Goal: Check status: Check status

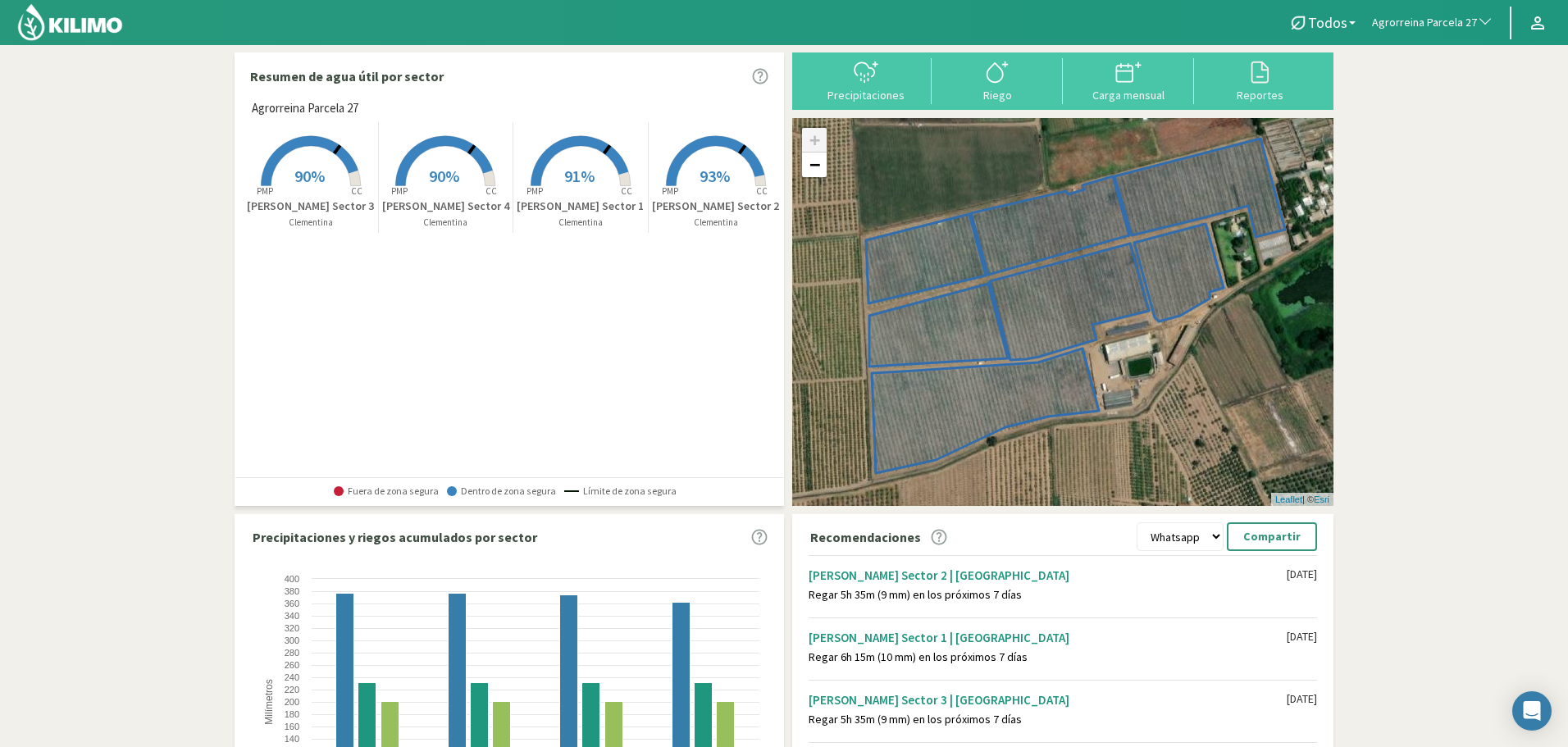
click at [1445, 30] on span "Agrorreina Parcela 27" at bounding box center [1424, 23] width 105 height 17
type input "chap"
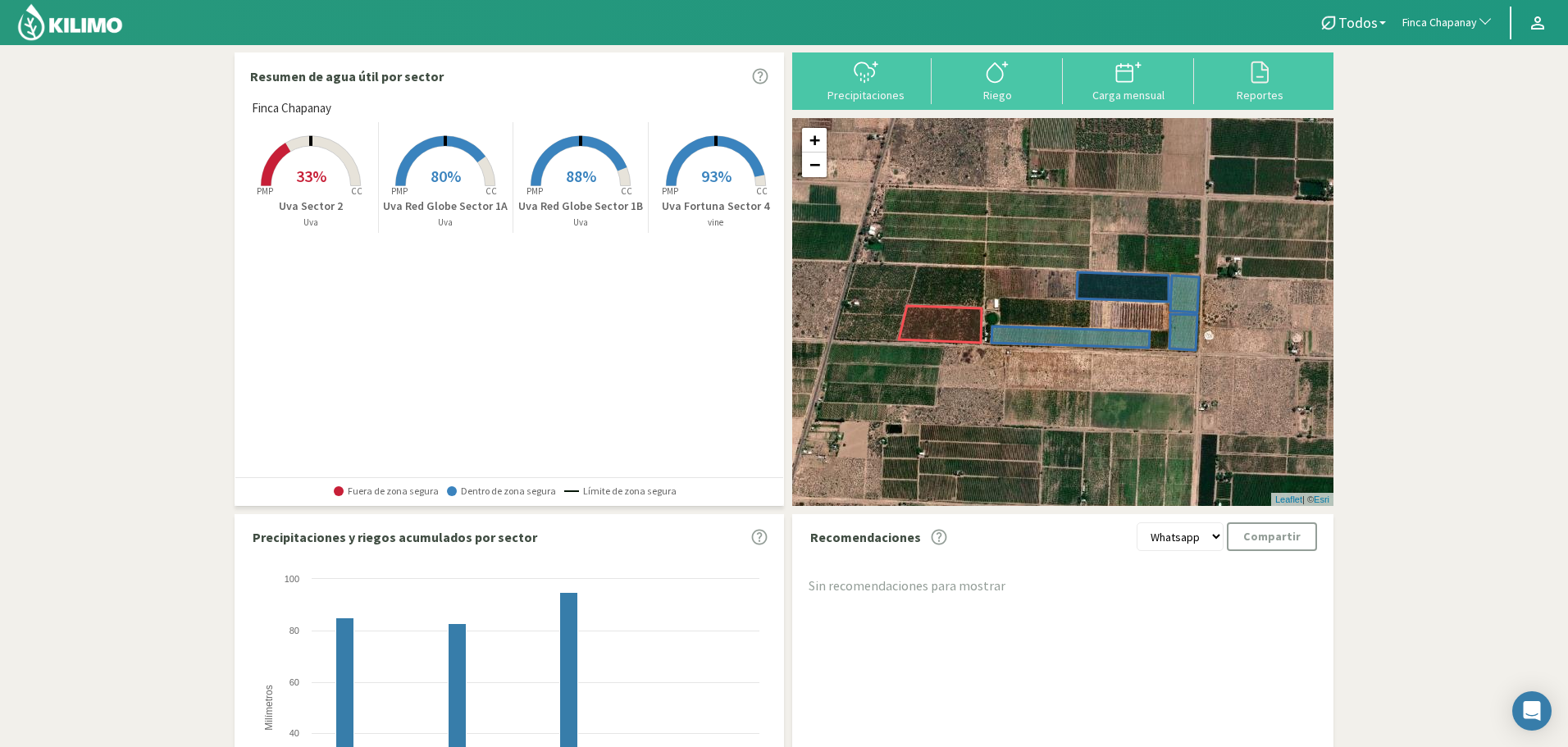
click at [302, 168] on span "33%" at bounding box center [311, 176] width 30 height 21
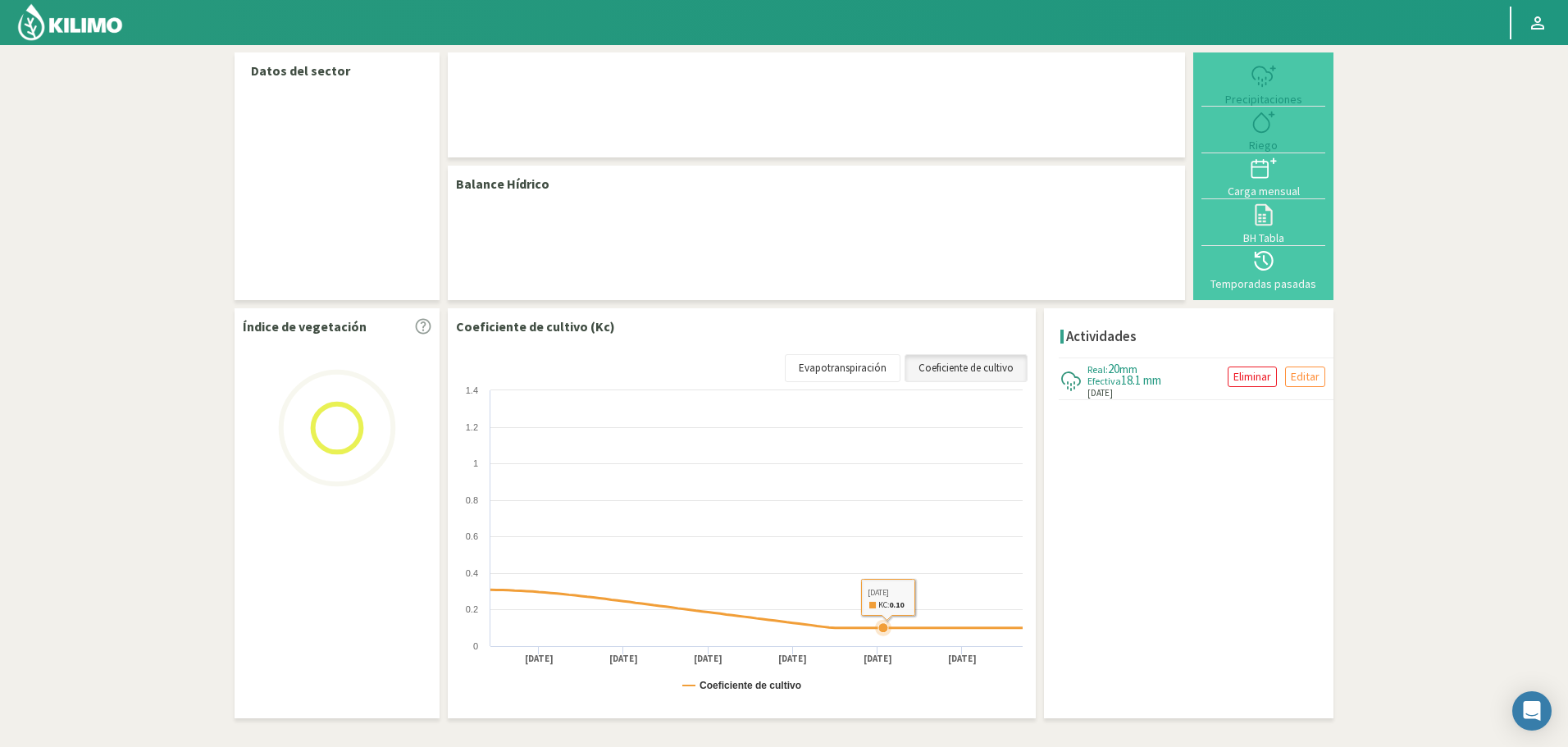
select select "110: Object"
select select "3: Object"
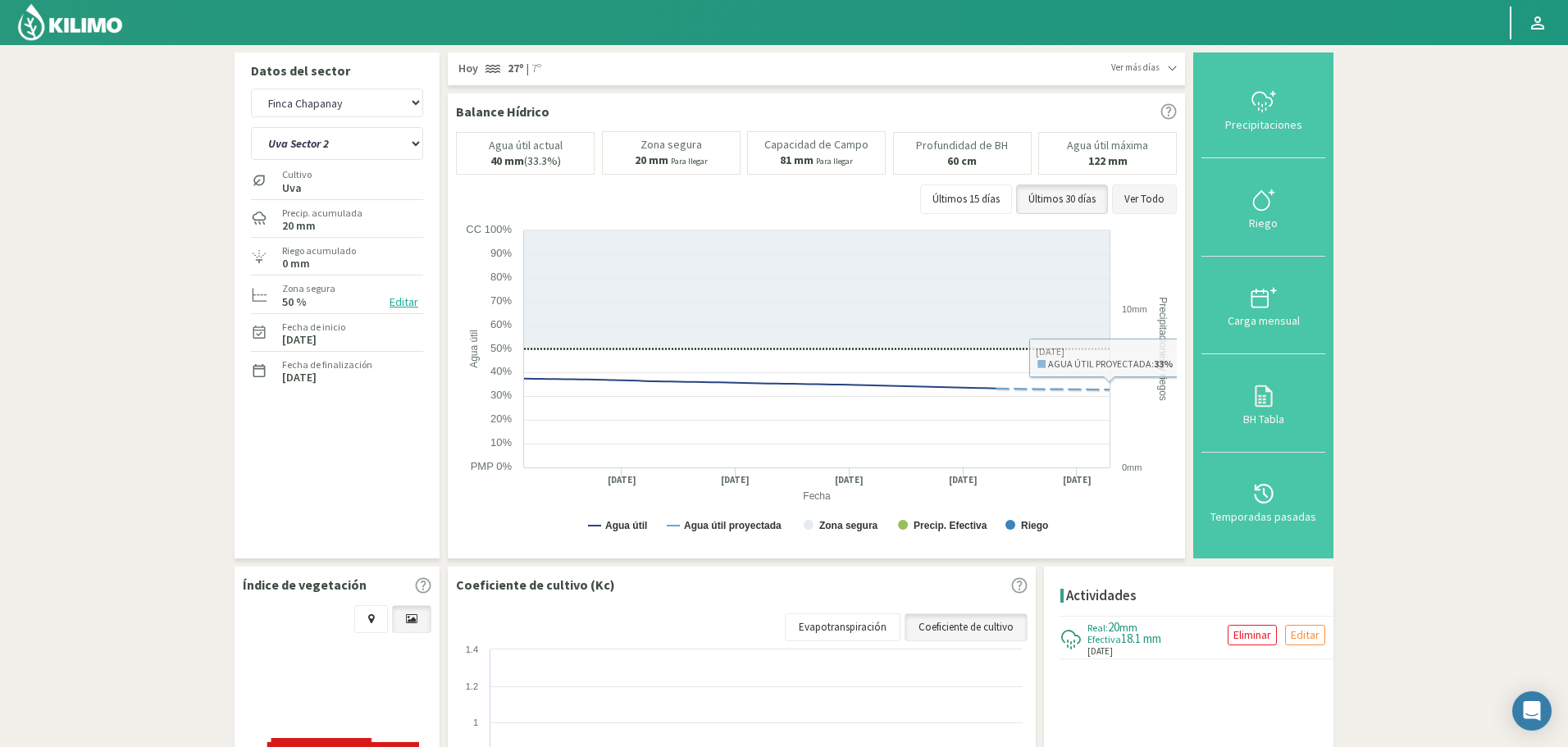
click at [1136, 193] on button "Ver Todo" at bounding box center [1143, 199] width 65 height 30
